Goal: Task Accomplishment & Management: Use online tool/utility

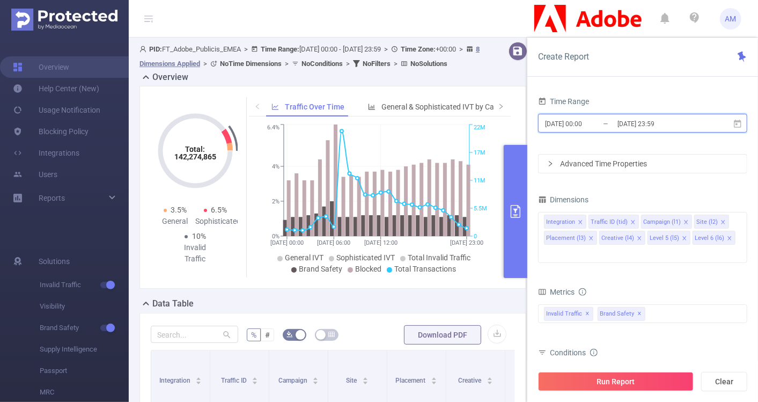
click at [578, 115] on span "[DATE] 00:00 _ [DATE] 23:59" at bounding box center [642, 123] width 209 height 19
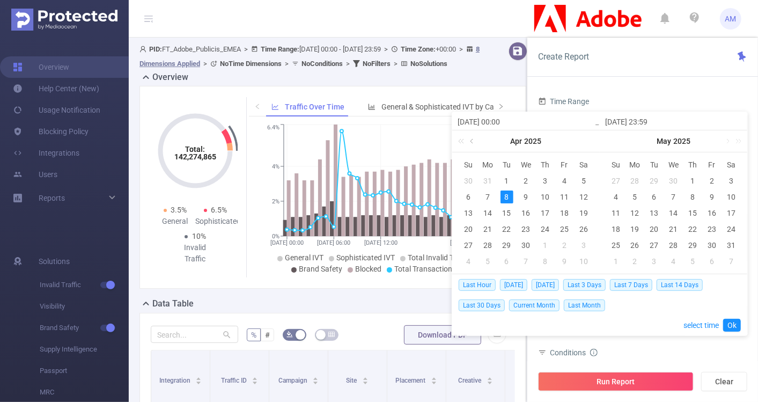
click at [473, 142] on link at bounding box center [473, 140] width 10 height 21
click at [580, 143] on link at bounding box center [580, 140] width 10 height 21
click at [725, 144] on link at bounding box center [727, 140] width 10 height 21
click at [725, 145] on link at bounding box center [727, 140] width 10 height 21
click at [725, 146] on link at bounding box center [727, 140] width 10 height 21
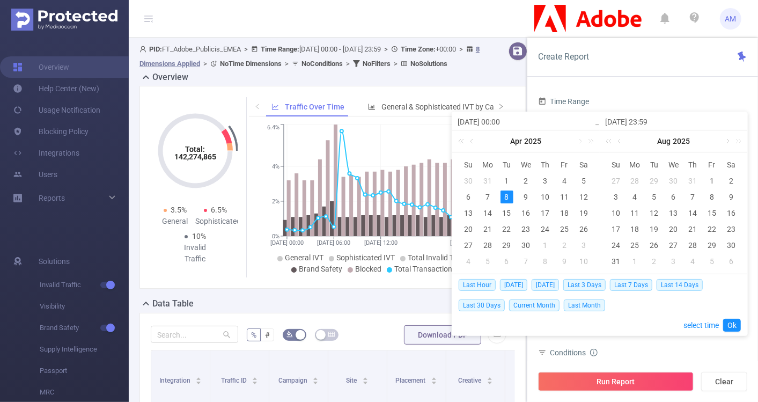
click at [725, 143] on link at bounding box center [727, 140] width 10 height 21
click at [634, 180] on div "1" at bounding box center [635, 180] width 13 height 13
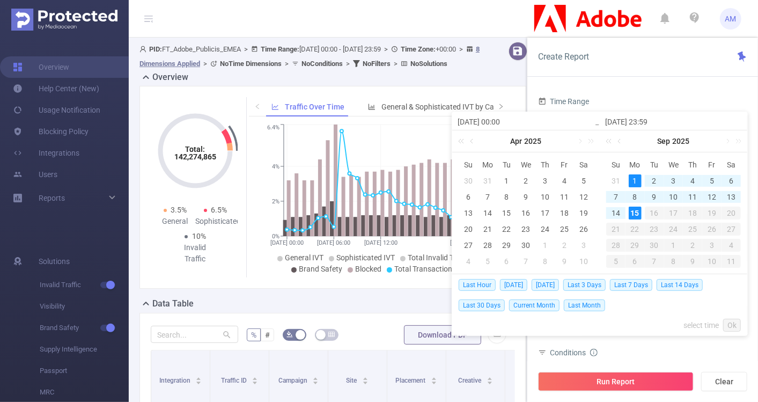
click at [637, 211] on div "15" at bounding box center [635, 213] width 13 height 13
type input "[DATE] 00:00"
type input "[DATE] 23:59"
type input "[DATE] 00:00"
type input "[DATE] 23:59"
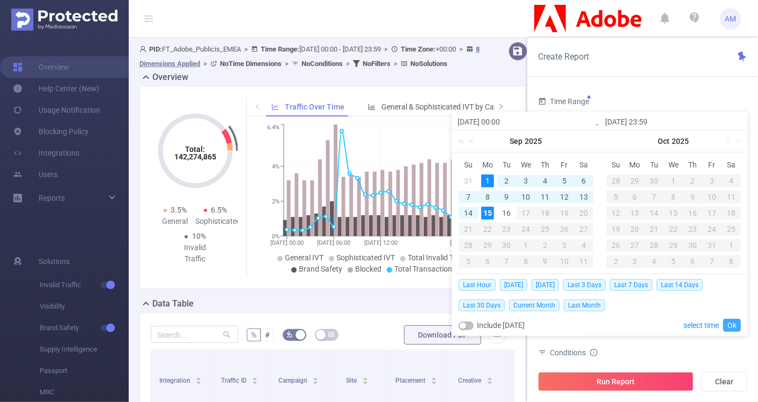
click at [737, 325] on link "Ok" at bounding box center [732, 325] width 18 height 13
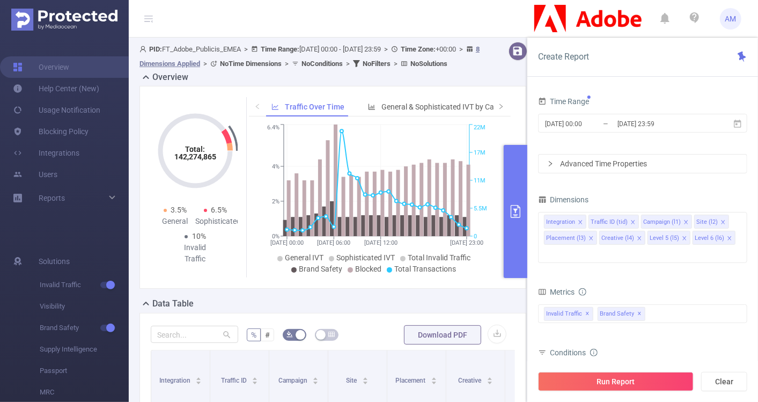
click at [544, 165] on div "Advanced Time Properties" at bounding box center [643, 163] width 208 height 18
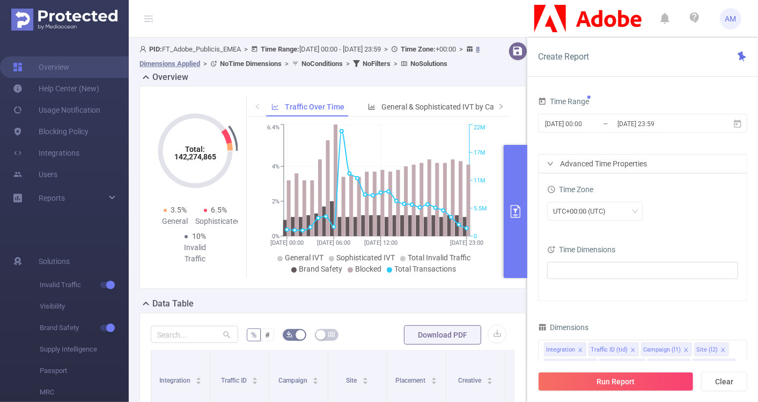
click at [544, 165] on div "Advanced Time Properties" at bounding box center [643, 163] width 208 height 18
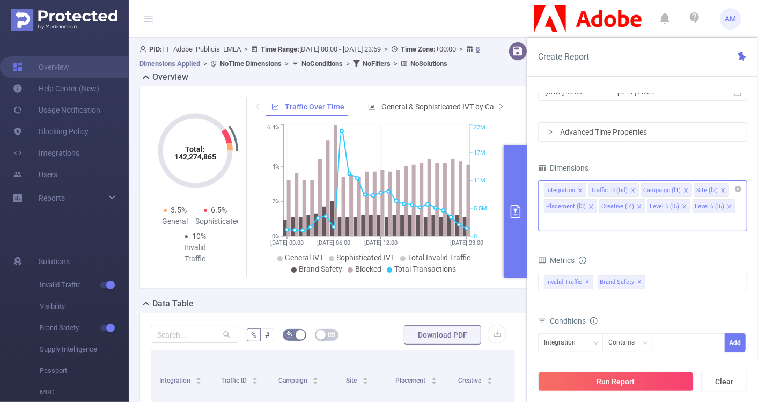
click at [580, 188] on icon "icon: close" at bounding box center [580, 190] width 5 height 5
click at [586, 190] on icon "icon: close" at bounding box center [588, 190] width 5 height 5
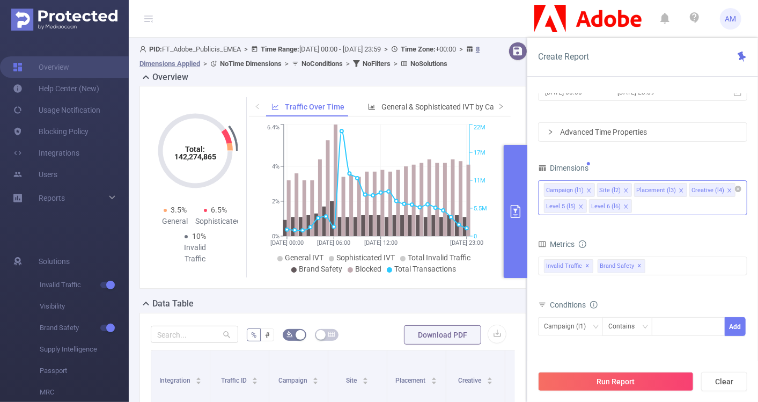
click at [679, 188] on icon "icon: close" at bounding box center [681, 190] width 5 height 5
click at [673, 188] on li "Creative (l4)" at bounding box center [657, 190] width 46 height 14
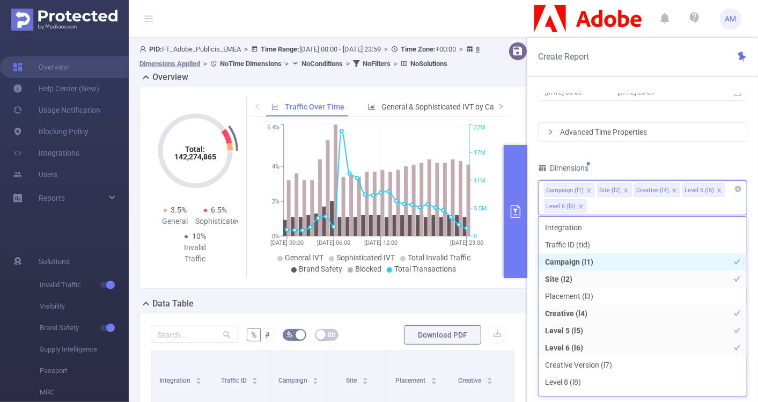
click at [672, 188] on icon "icon: close" at bounding box center [674, 190] width 5 height 5
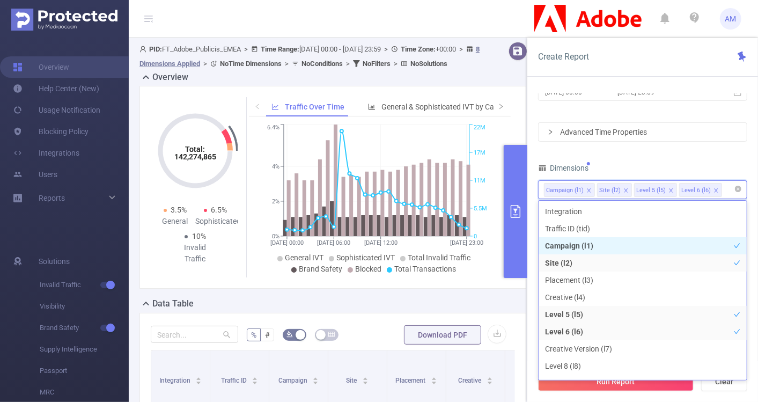
click at [669, 191] on icon "icon: close" at bounding box center [670, 190] width 5 height 5
click at [670, 191] on icon "icon: close" at bounding box center [670, 190] width 5 height 5
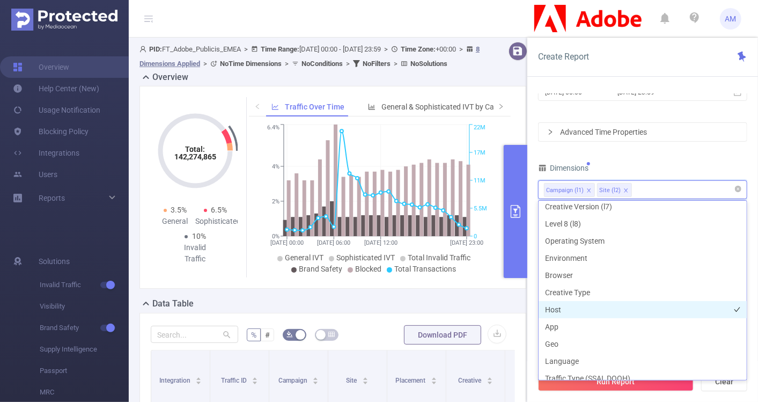
scroll to position [143, 0]
click at [577, 306] on li "Host" at bounding box center [643, 308] width 208 height 17
click at [749, 157] on div "Time Range [DATE] 00:00 _ [DATE] 23:59 Advanced Time Properties Time Zone UTC+0…" at bounding box center [642, 251] width 231 height 337
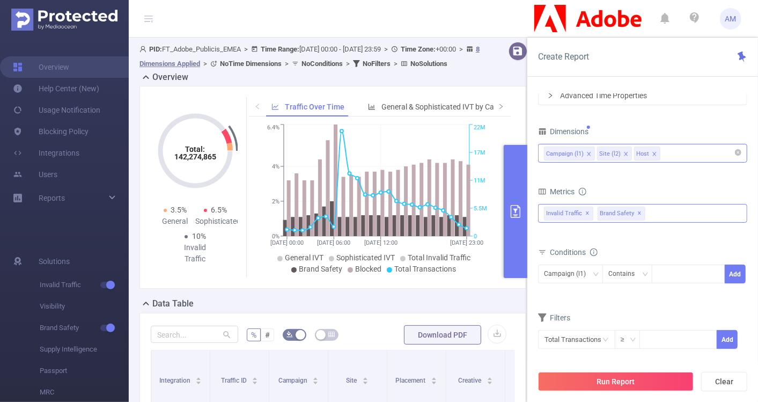
click at [638, 212] on span "✕" at bounding box center [640, 213] width 4 height 13
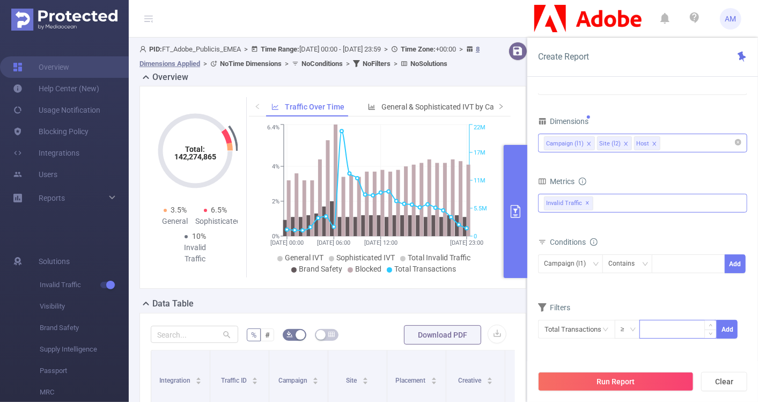
click at [648, 333] on input at bounding box center [678, 328] width 76 height 16
drag, startPoint x: 657, startPoint y: 326, endPoint x: 634, endPoint y: 323, distance: 23.2
click at [634, 323] on span "Total Transactions ≥ 50 Add" at bounding box center [642, 329] width 209 height 19
click at [667, 320] on input "50" at bounding box center [678, 328] width 76 height 16
type input "500"
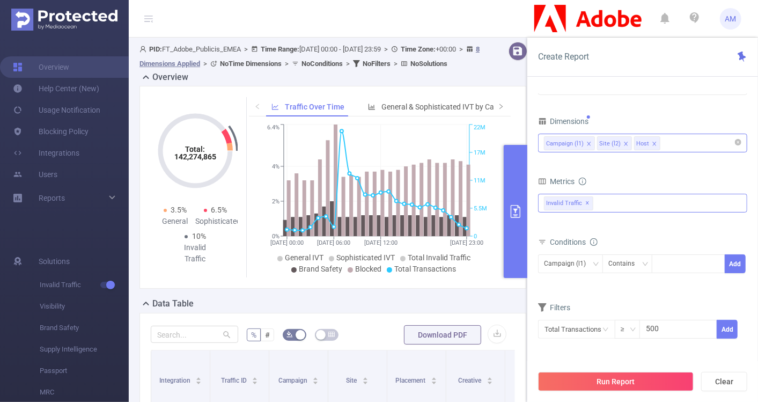
click at [667, 355] on div "Time Range [DATE] 00:00 _ [DATE] 23:59 Advanced Time Properties Time Zone UTC+0…" at bounding box center [642, 191] width 209 height 350
click at [725, 328] on button "Add" at bounding box center [727, 329] width 21 height 19
click at [628, 376] on button "Run Report" at bounding box center [616, 381] width 156 height 19
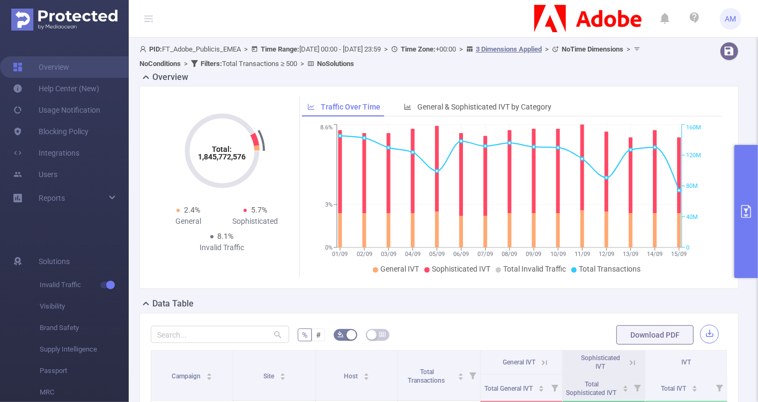
click at [700, 329] on button "button" at bounding box center [709, 334] width 19 height 19
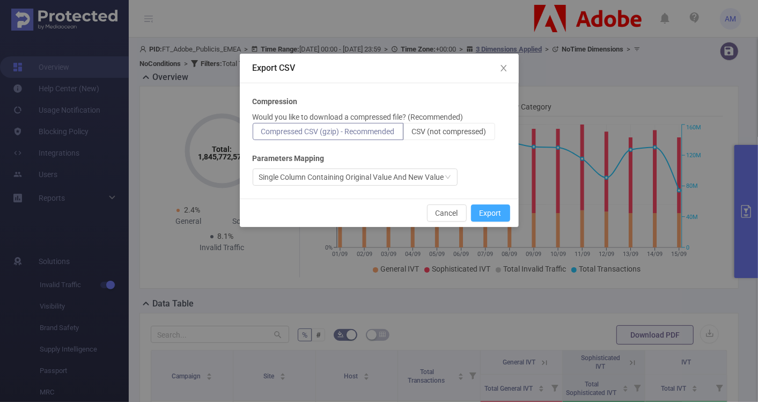
click at [499, 206] on button "Export" at bounding box center [490, 212] width 39 height 17
